Goal: Transaction & Acquisition: Purchase product/service

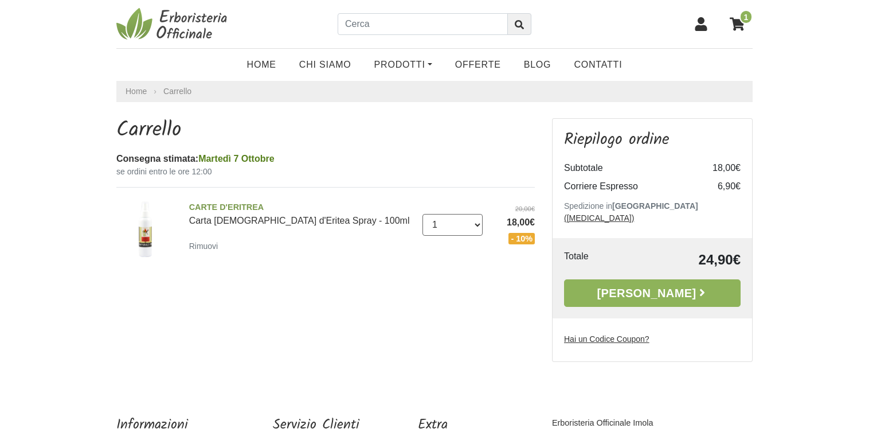
click at [423, 214] on select "0 (Rimuovi) 1 2 3 4" at bounding box center [453, 225] width 61 height 22
select select "2"
click option "2" at bounding box center [0, 0] width 0 height 0
click at [423, 214] on select "0 ([GEOGRAPHIC_DATA]) 1 2 3 4" at bounding box center [453, 225] width 61 height 22
select select "3"
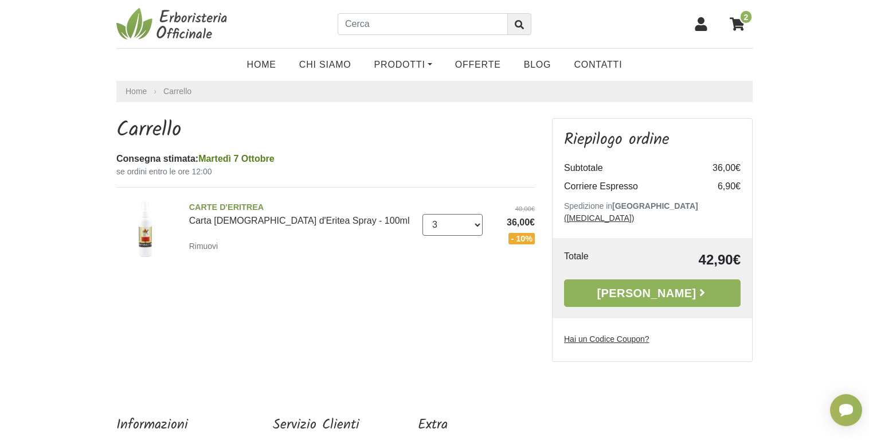
click option "3" at bounding box center [0, 0] width 0 height 0
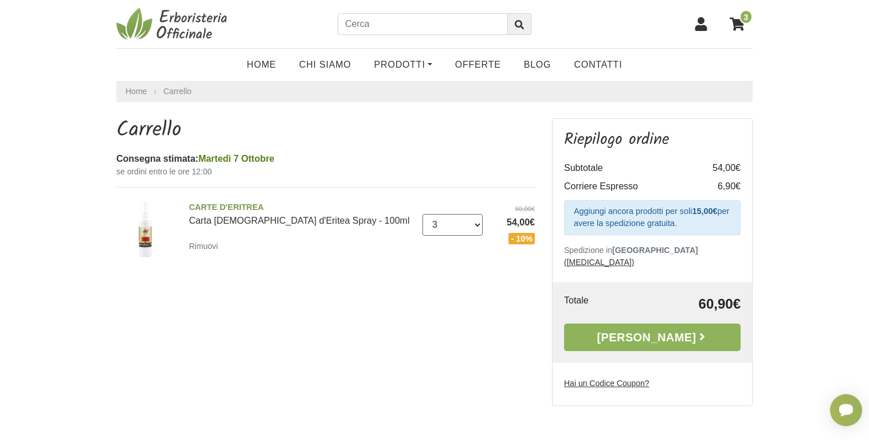
click at [423, 214] on select "0 ([GEOGRAPHIC_DATA]) 1 2 3 4" at bounding box center [453, 225] width 61 height 22
select select "1"
click option "1" at bounding box center [0, 0] width 0 height 0
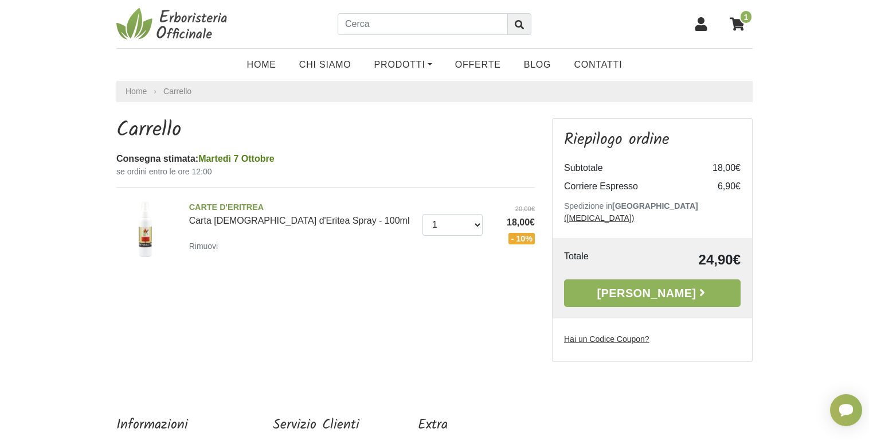
scroll to position [112, 0]
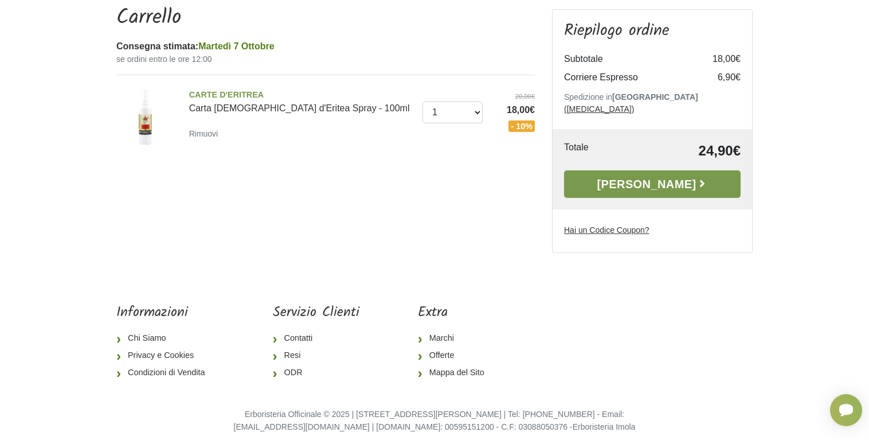
click at [626, 170] on link "[PERSON_NAME]" at bounding box center [652, 184] width 177 height 28
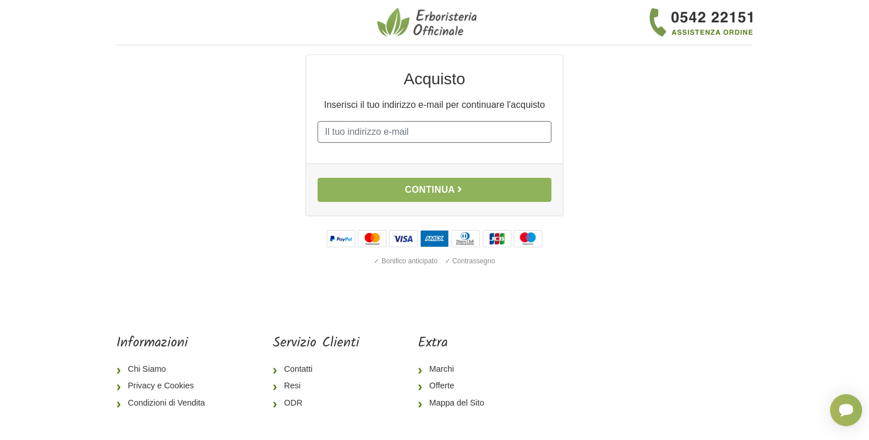
click at [431, 135] on input "E-mail" at bounding box center [435, 132] width 234 height 22
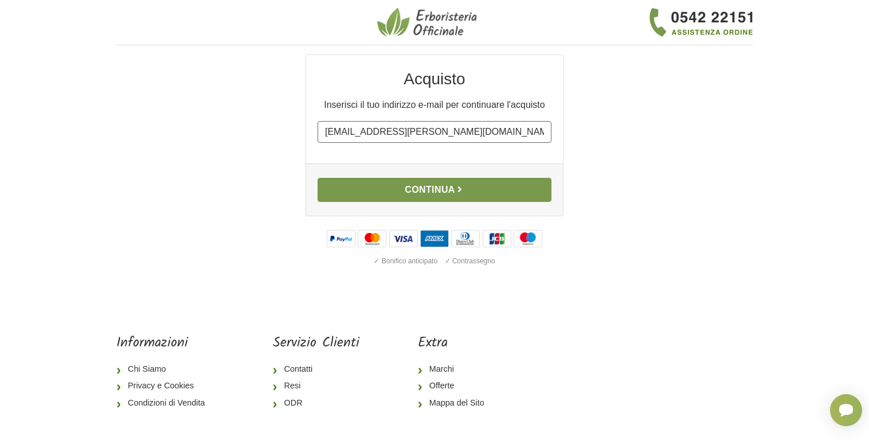
type input "[EMAIL_ADDRESS][PERSON_NAME][DOMAIN_NAME]"
click at [425, 191] on button "Continua" at bounding box center [435, 190] width 234 height 24
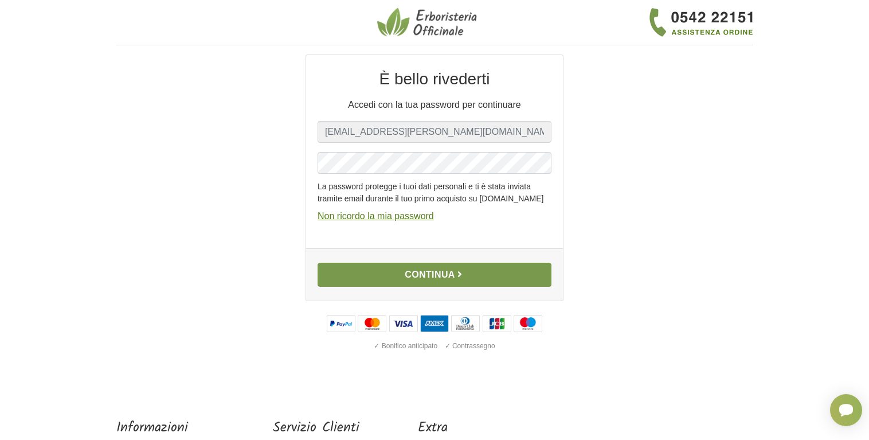
click at [425, 286] on button "Continua" at bounding box center [435, 275] width 234 height 24
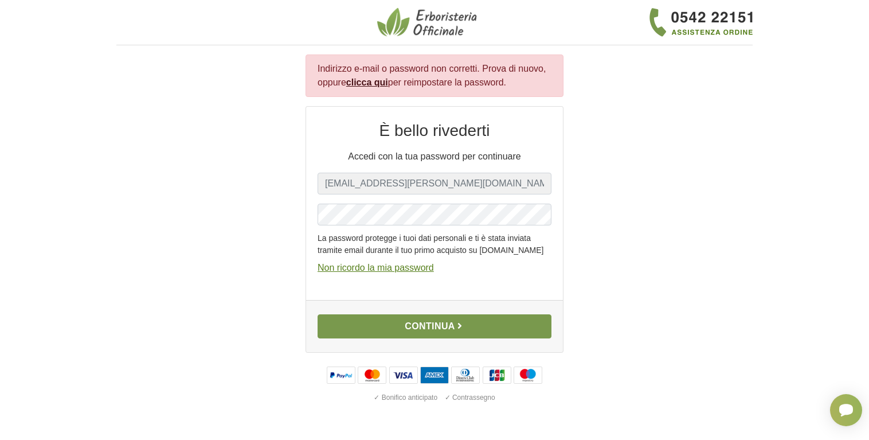
click at [417, 338] on button "Continua" at bounding box center [435, 326] width 234 height 24
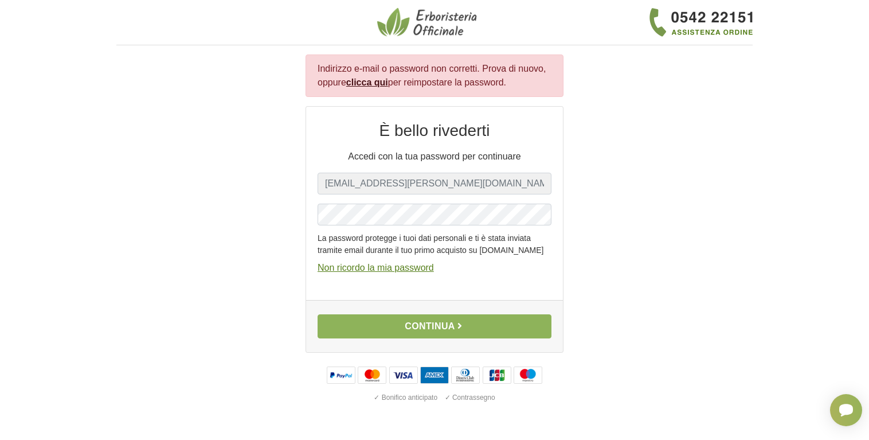
click at [367, 83] on link "clicca qui" at bounding box center [367, 82] width 42 height 10
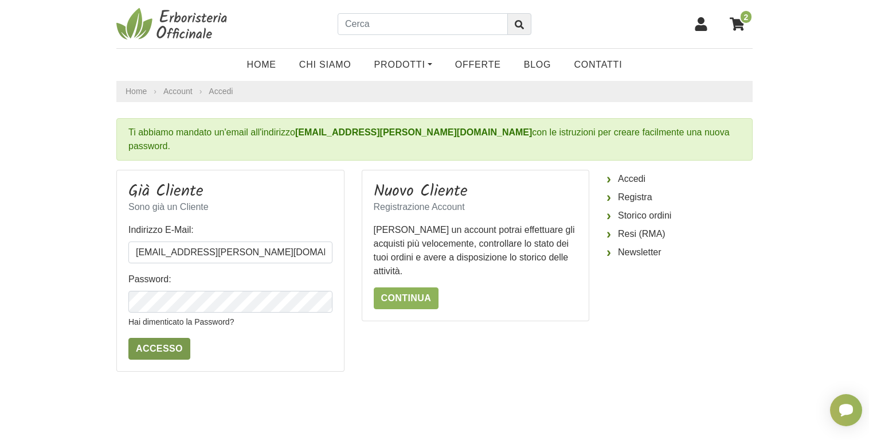
click at [149, 338] on input "Accesso" at bounding box center [159, 349] width 62 height 22
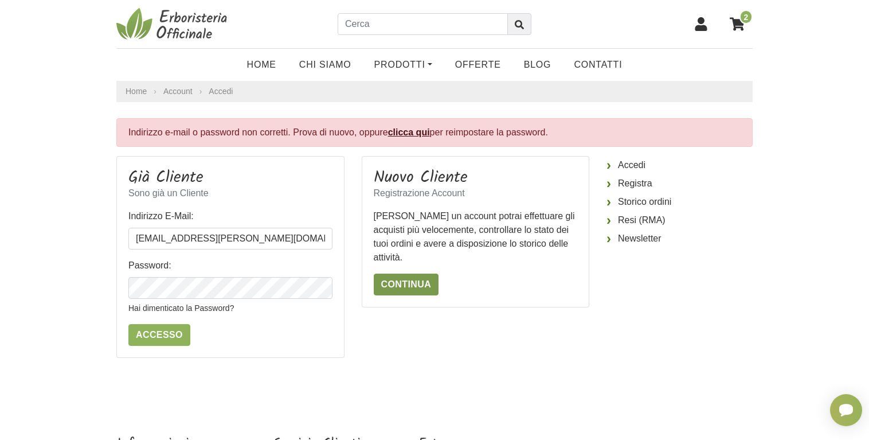
click at [409, 286] on link "Continua" at bounding box center [406, 285] width 65 height 22
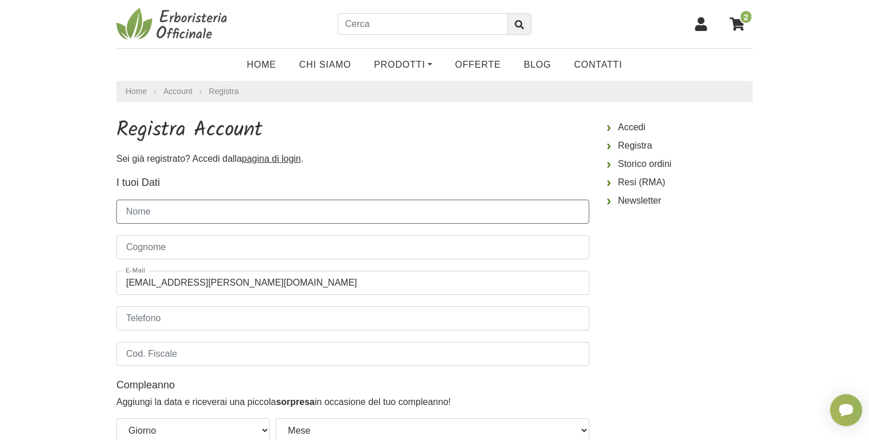
drag, startPoint x: 158, startPoint y: 212, endPoint x: 277, endPoint y: 252, distance: 125.1
click at [160, 212] on input "Nome" at bounding box center [352, 212] width 473 height 24
type input "PENIN"
type input "Monique"
type input "0623766963"
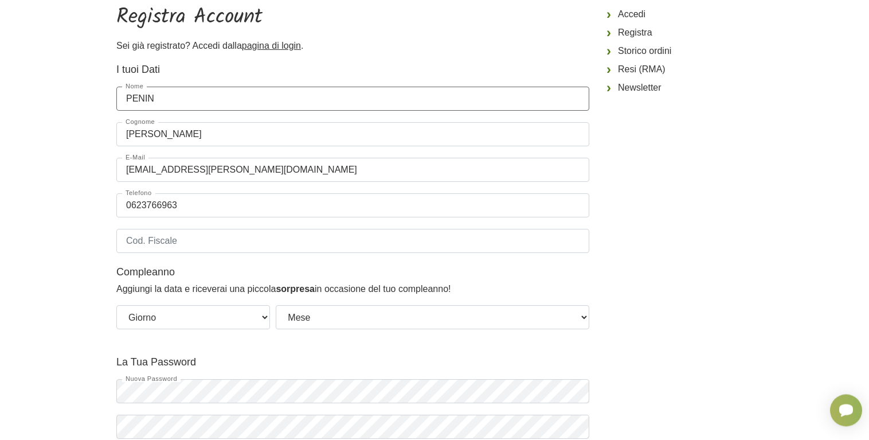
scroll to position [175, 0]
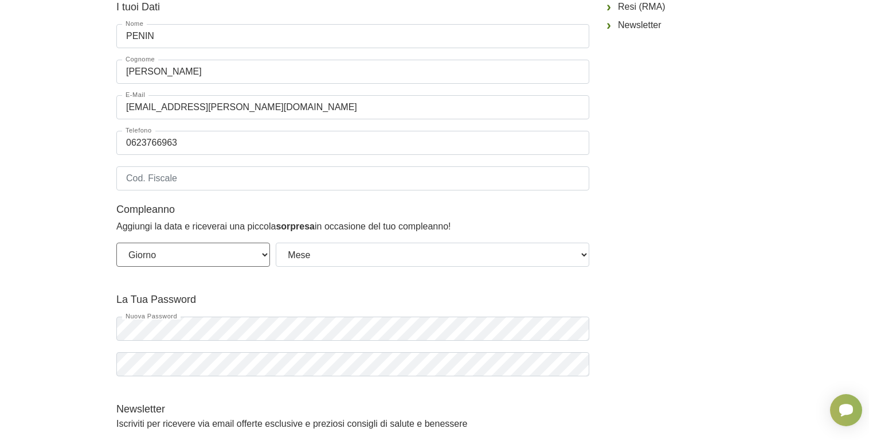
click at [116, 243] on select "Giorno 01 02 03 04 05 06 07 08 09 10 11 12 13 14 15 16 17 18 19 20 21 22 23 24 …" at bounding box center [193, 255] width 154 height 24
select select "19"
click option "19" at bounding box center [0, 0] width 0 height 0
click at [276, 243] on select "Mese Gennaio Febbraio Marzo Aprile Maggio Giugno Luglio Agosto Settembre Ottobr…" at bounding box center [433, 255] width 314 height 24
select select "07"
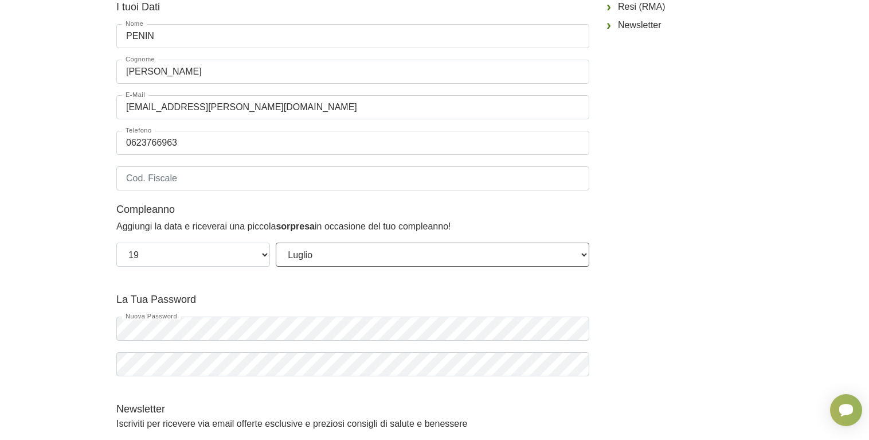
click option "Luglio" at bounding box center [0, 0] width 0 height 0
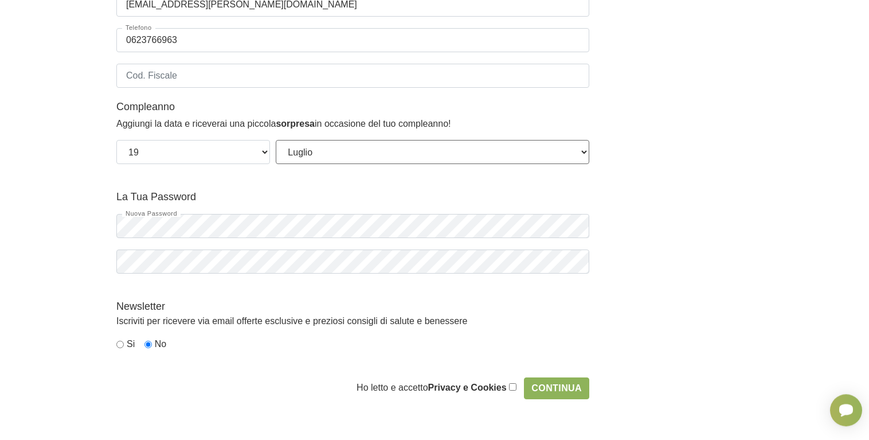
scroll to position [351, 0]
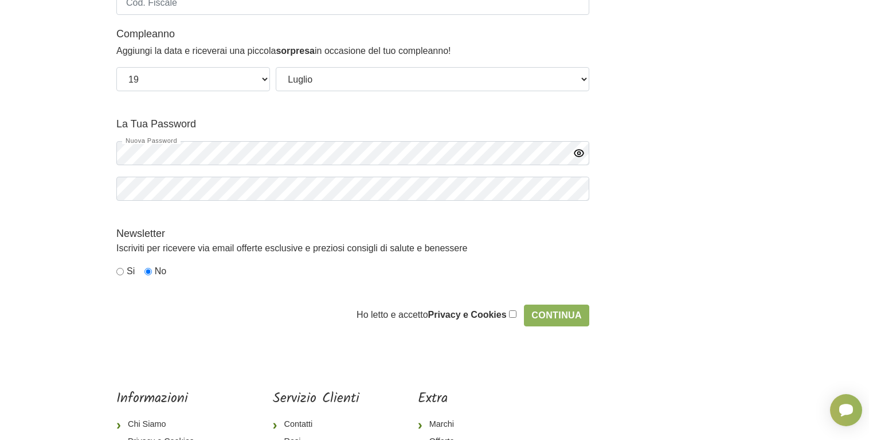
click at [581, 154] on icon "button" at bounding box center [579, 152] width 3 height 3
click at [576, 188] on icon "button" at bounding box center [579, 188] width 9 height 7
click at [557, 314] on input "Continua" at bounding box center [556, 315] width 65 height 22
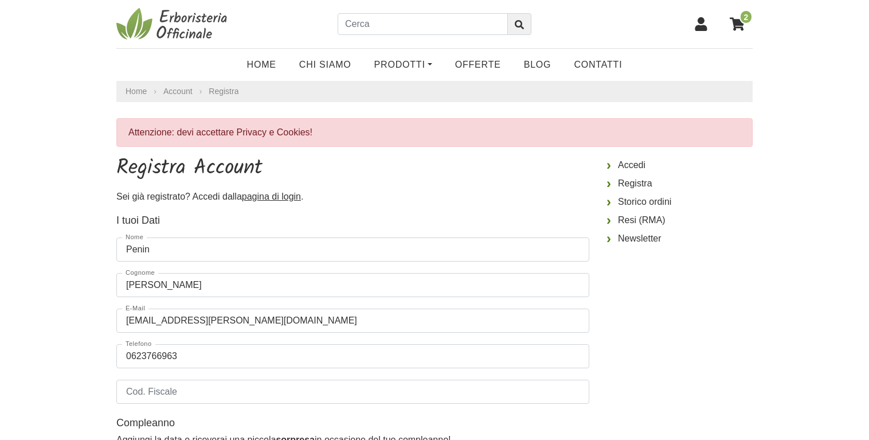
select select "19"
select select "07"
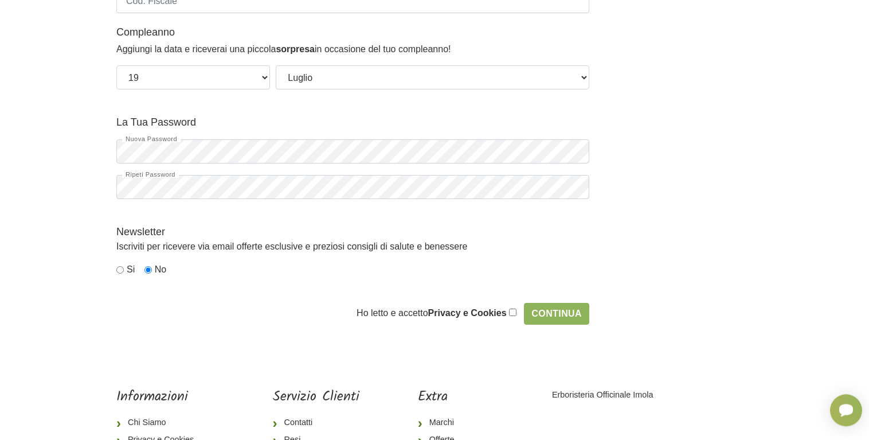
scroll to position [468, 0]
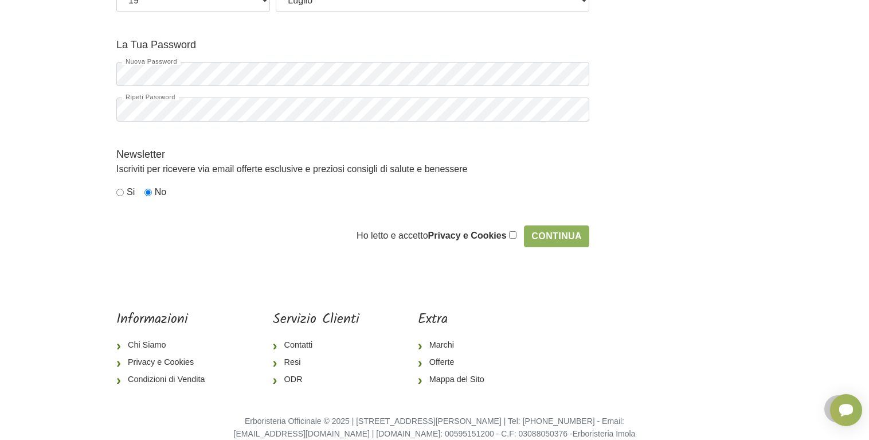
click at [516, 235] on input "checkbox" at bounding box center [512, 234] width 7 height 7
checkbox input "true"
click at [564, 237] on input "Continua" at bounding box center [556, 236] width 65 height 22
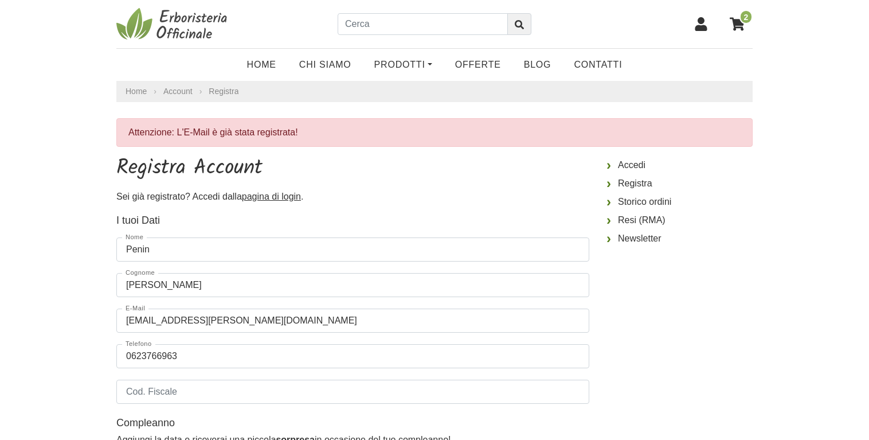
select select "19"
select select "07"
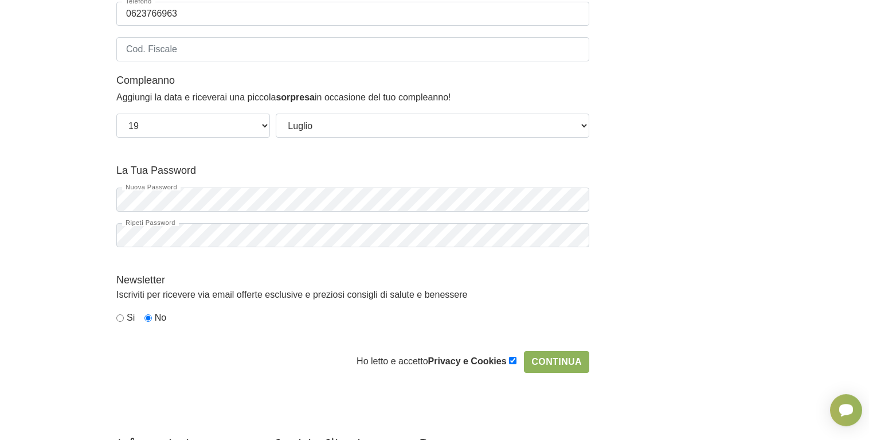
scroll to position [468, 0]
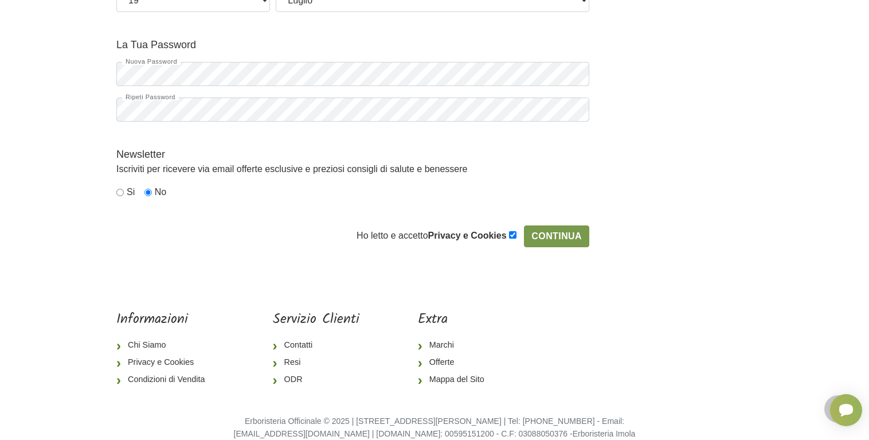
click at [565, 233] on input "Continua" at bounding box center [556, 236] width 65 height 22
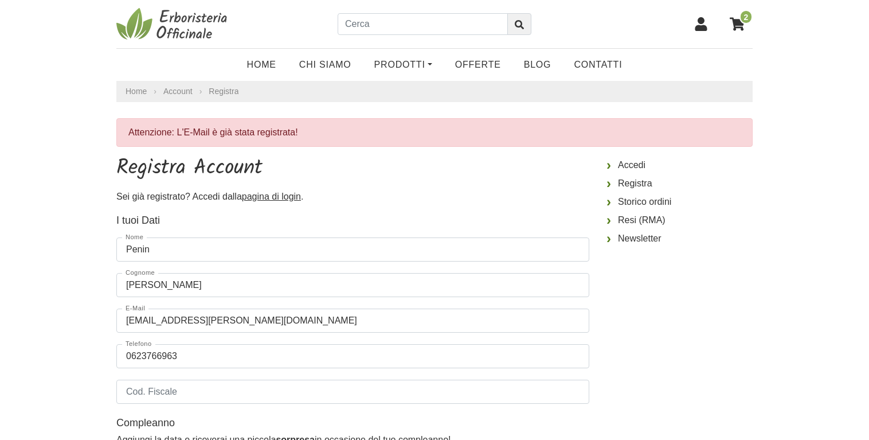
select select "19"
select select "07"
drag, startPoint x: 192, startPoint y: 131, endPoint x: 297, endPoint y: 137, distance: 105.1
click at [297, 137] on div "Attenzione: L'E-Mail è già stata registrata!" at bounding box center [434, 132] width 637 height 29
click at [704, 28] on icon at bounding box center [702, 24] width 12 height 14
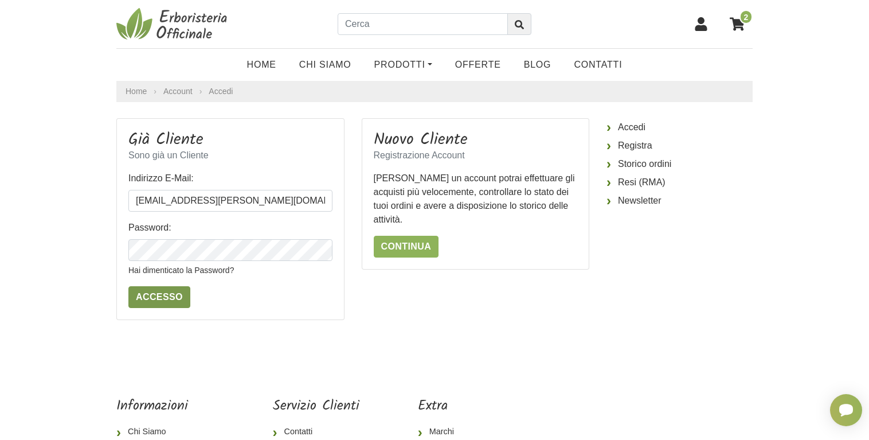
click at [166, 296] on input "Accesso" at bounding box center [159, 297] width 62 height 22
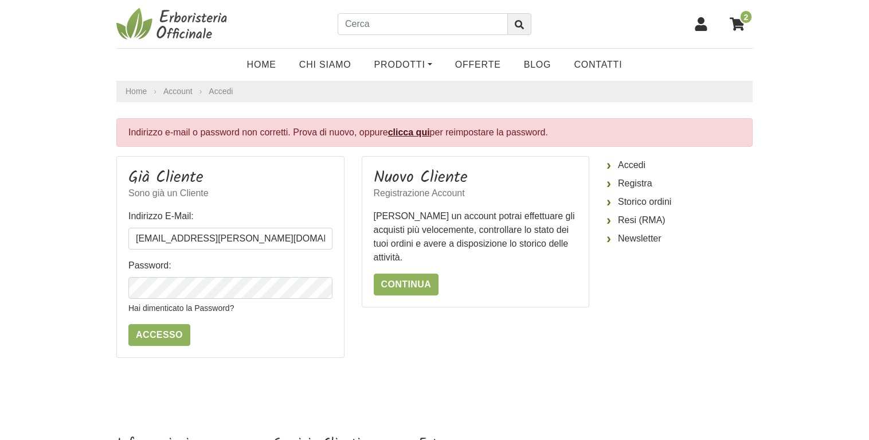
click at [412, 133] on link "clicca qui" at bounding box center [409, 132] width 42 height 10
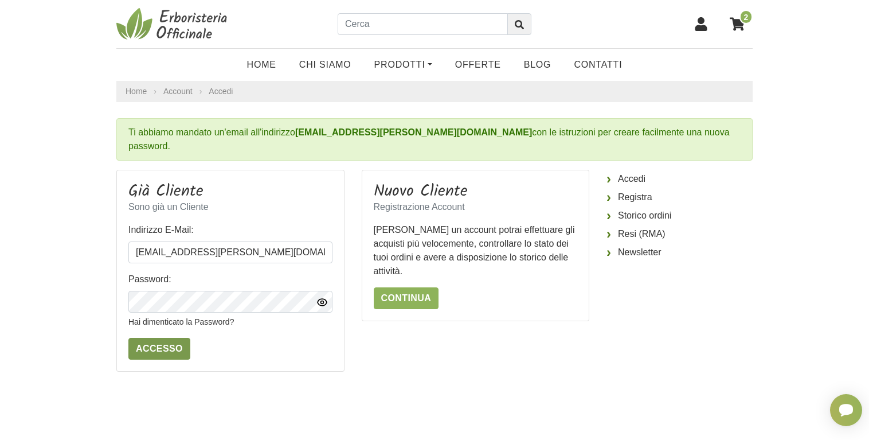
click at [146, 338] on input "Accesso" at bounding box center [159, 349] width 62 height 22
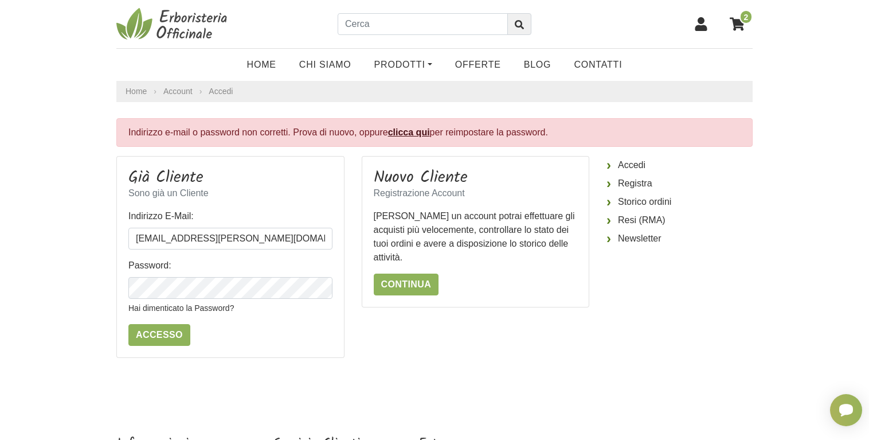
click at [740, 24] on icon at bounding box center [737, 23] width 15 height 13
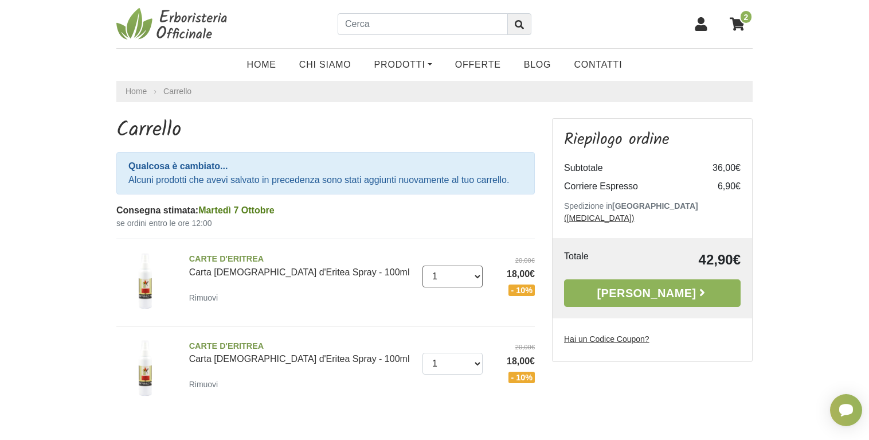
click at [423, 266] on select "0 (Rimuovi) 1 2 3 4" at bounding box center [453, 277] width 61 height 22
select select "0"
click option "0 (Rimuovi)" at bounding box center [0, 0] width 0 height 0
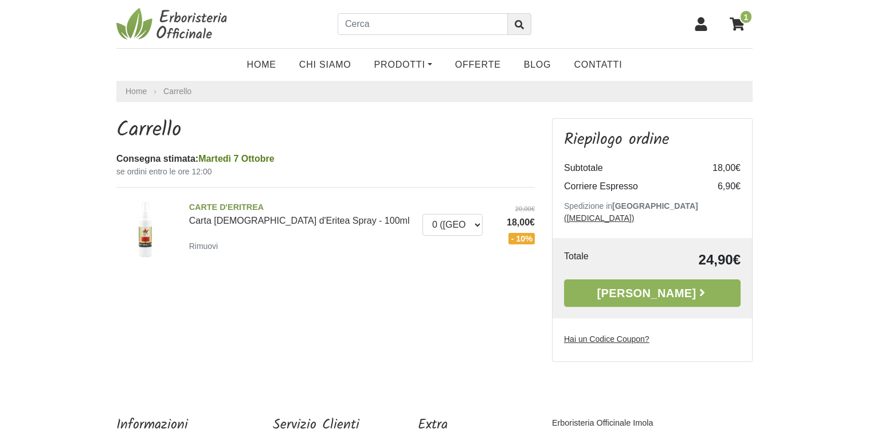
select select "0"
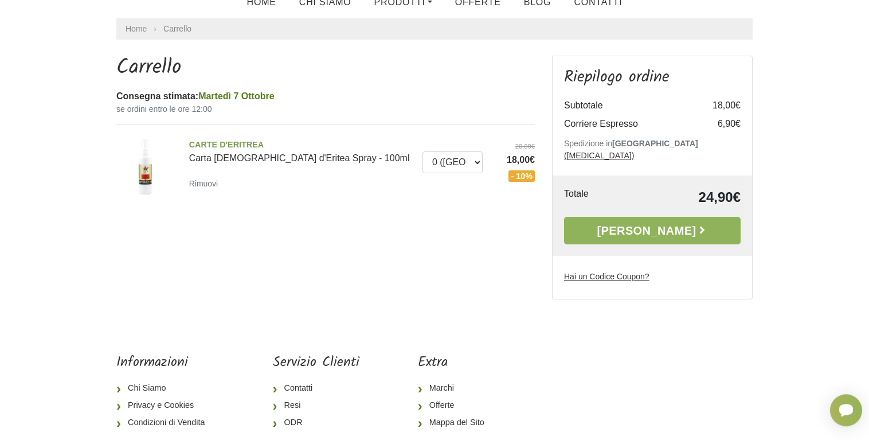
scroll to position [112, 0]
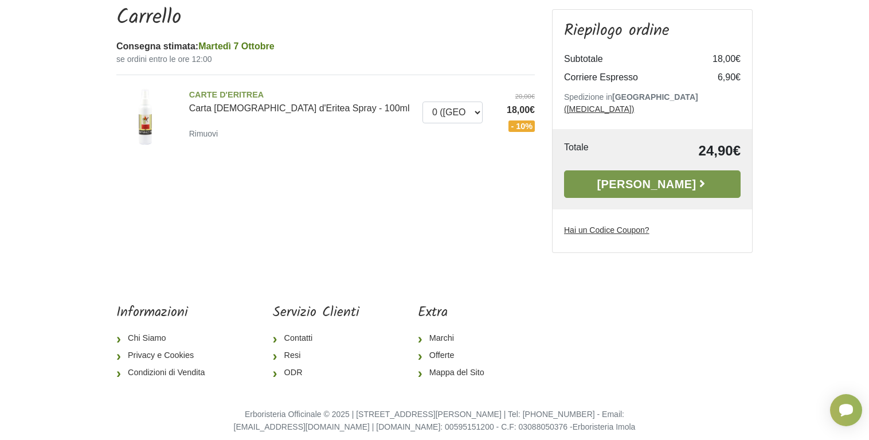
click at [646, 173] on link "[PERSON_NAME]" at bounding box center [652, 184] width 177 height 28
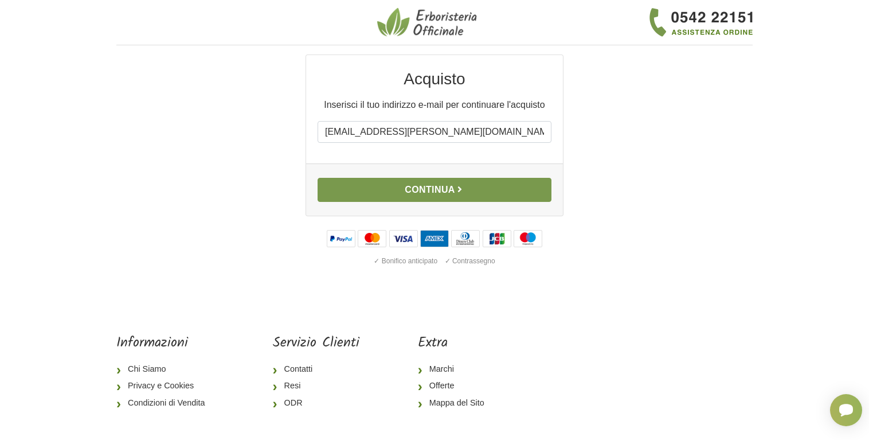
click at [422, 189] on button "Continua" at bounding box center [435, 190] width 234 height 24
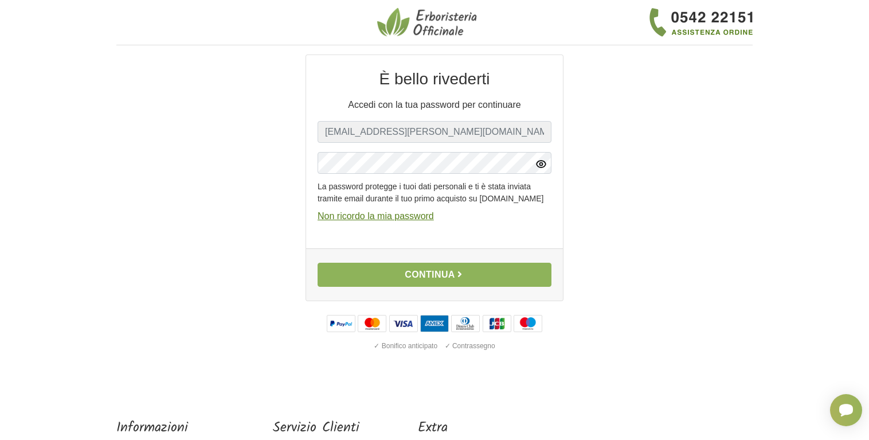
click at [543, 166] on icon "button" at bounding box center [541, 163] width 11 height 11
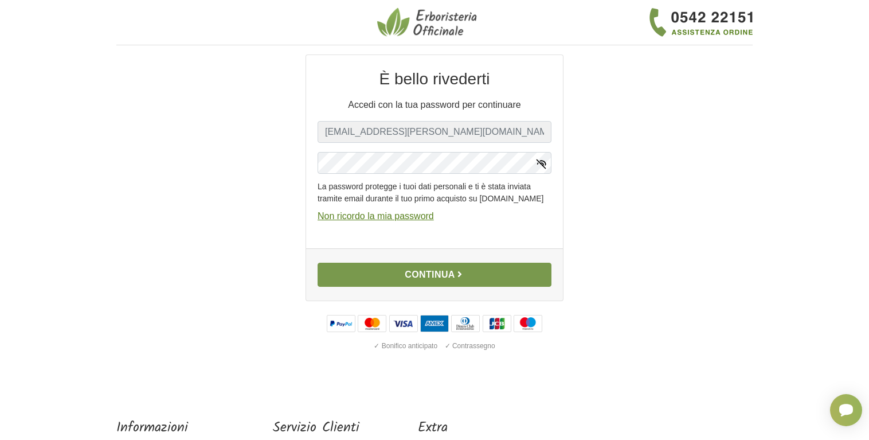
click at [424, 283] on button "Continua" at bounding box center [435, 275] width 234 height 24
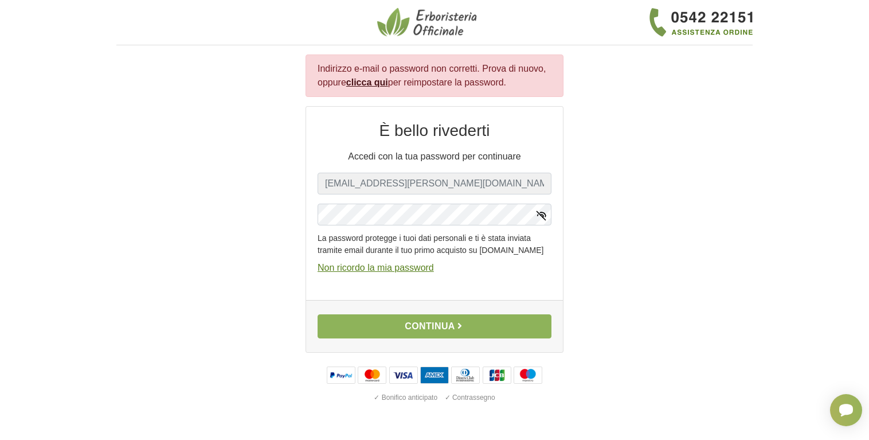
click at [369, 83] on link "clicca qui" at bounding box center [367, 82] width 42 height 10
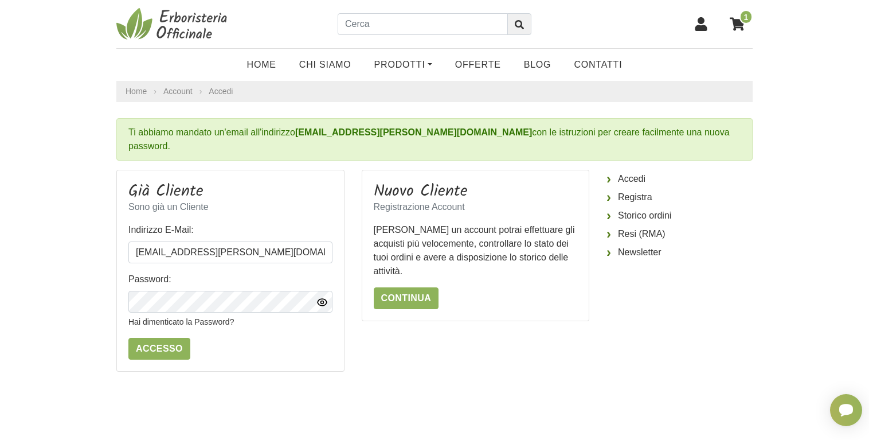
click at [320, 296] on icon "button" at bounding box center [322, 301] width 11 height 11
click at [156, 338] on input "Accesso" at bounding box center [159, 349] width 62 height 22
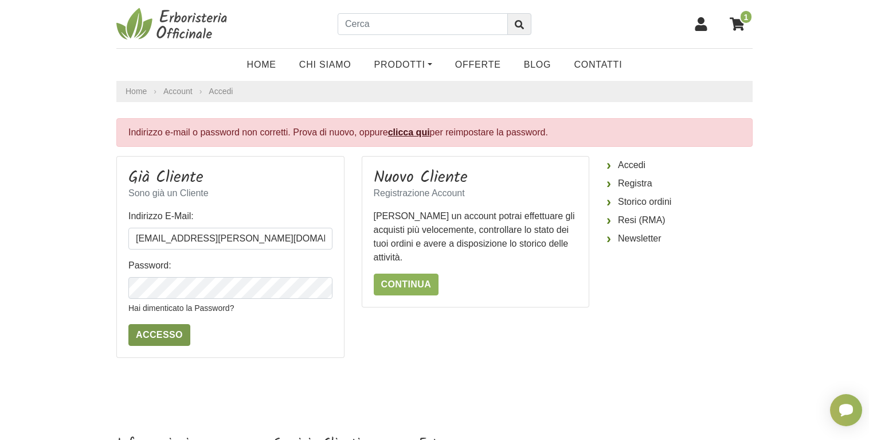
click at [158, 337] on input "Accesso" at bounding box center [159, 335] width 62 height 22
click at [405, 132] on link "clicca qui" at bounding box center [409, 132] width 42 height 10
